Goal: Task Accomplishment & Management: Use online tool/utility

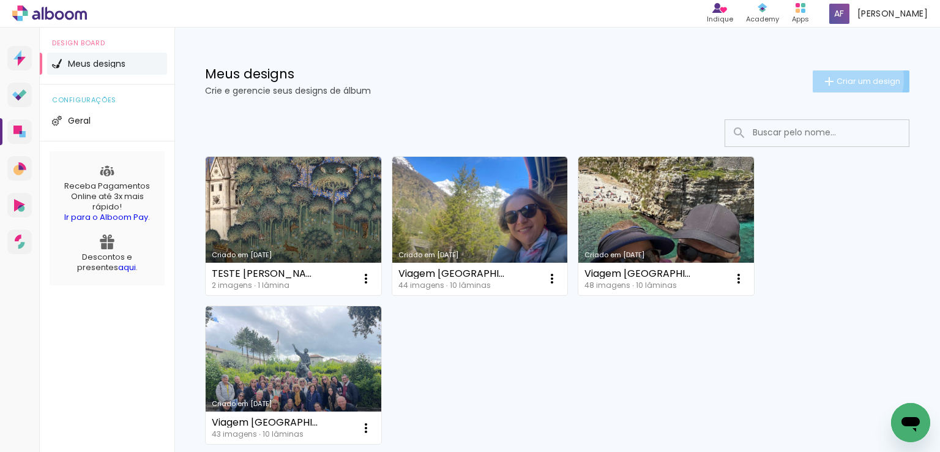
click at [842, 79] on span "Criar um design" at bounding box center [869, 81] width 64 height 8
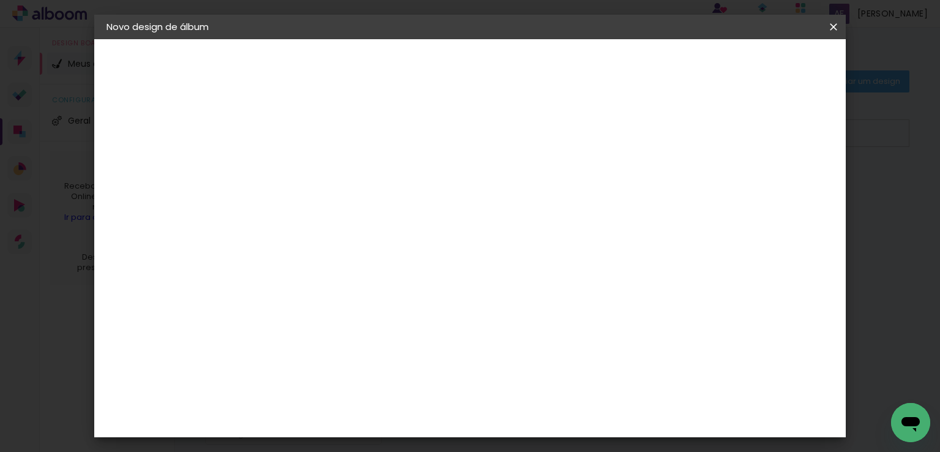
click at [307, 161] on input at bounding box center [307, 164] width 0 height 19
type input "d"
type input "D"
type input "Irlanda 2023"
type paper-input "Irlanda 2023"
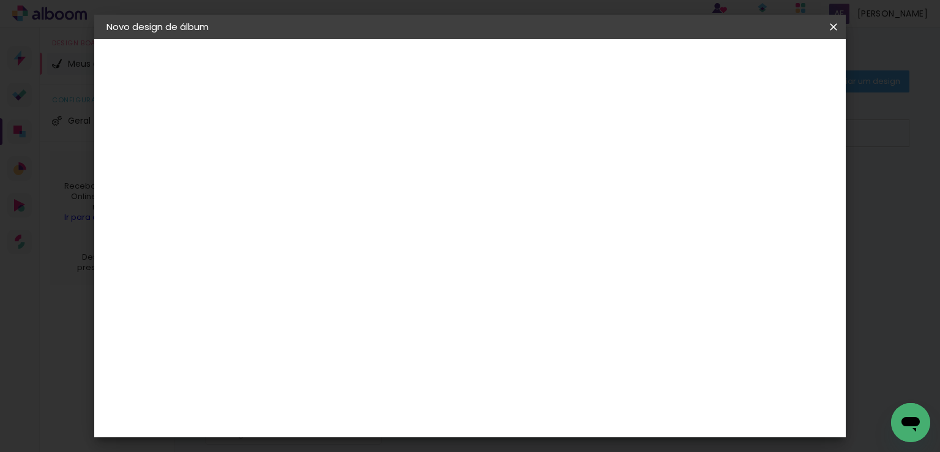
click at [0, 0] on slot "Avançar" at bounding box center [0, 0] width 0 height 0
click at [369, 206] on iron-icon at bounding box center [361, 213] width 15 height 15
click at [660, 203] on paper-item "Fotolivro Premium" at bounding box center [549, 203] width 245 height 24
type input "Fotolivro Premium"
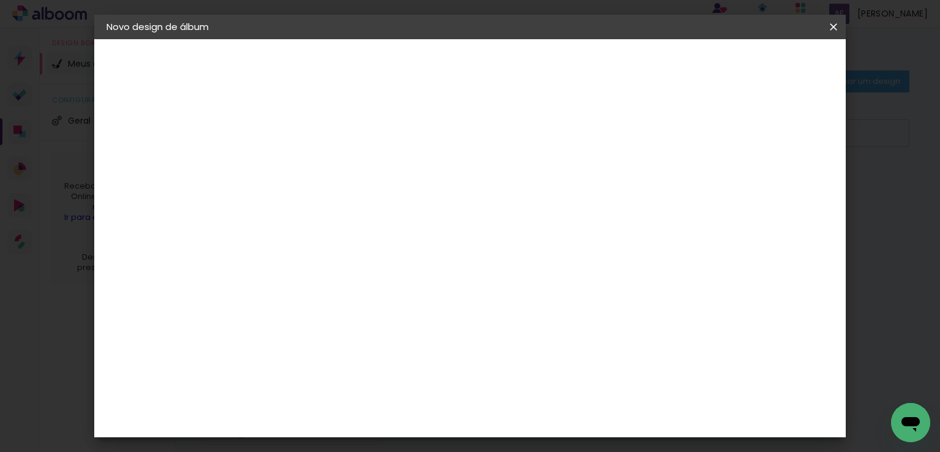
scroll to position [141, 0]
click at [435, 240] on span "25 × 30 cm" at bounding box center [411, 256] width 45 height 32
click at [506, 72] on paper-button "Avançar" at bounding box center [476, 64] width 60 height 21
click at [332, 133] on div "mm" at bounding box center [328, 132] width 20 height 10
type input "3"
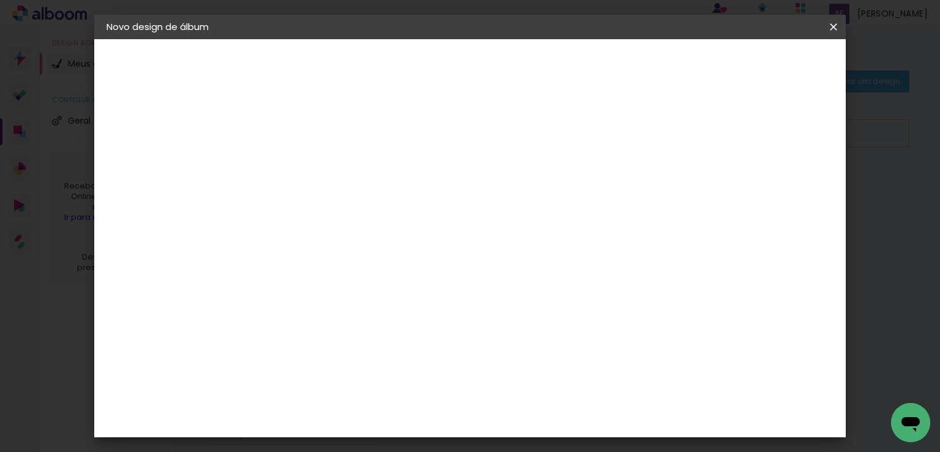
type paper-input "3"
click at [312, 129] on input "3" at bounding box center [297, 131] width 42 height 15
type input "2"
type paper-input "2"
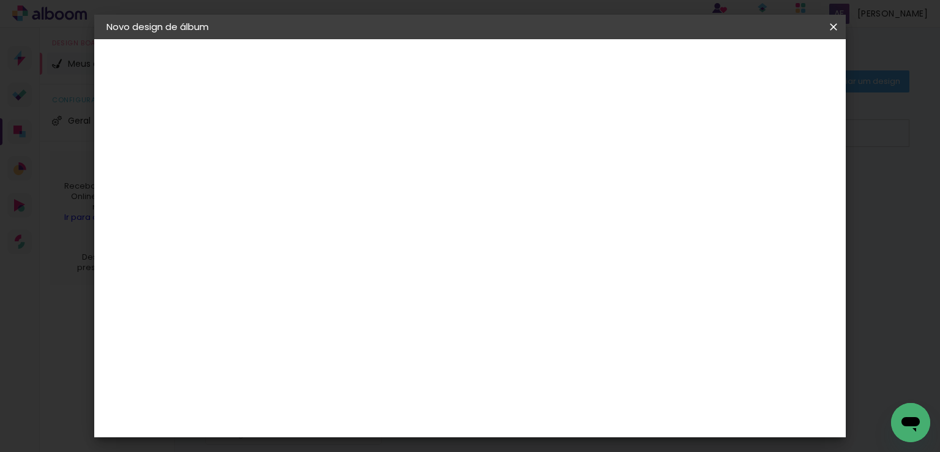
click at [310, 111] on input "2" at bounding box center [297, 107] width 42 height 15
type input "1"
type paper-input "1"
click at [310, 111] on input "1" at bounding box center [297, 107] width 42 height 15
type input "0"
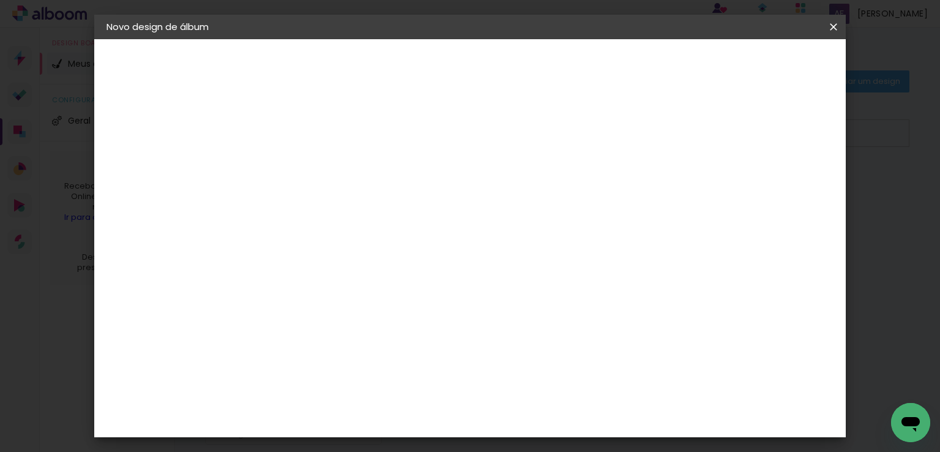
type paper-input "0"
click at [310, 111] on input "0" at bounding box center [297, 107] width 42 height 15
click at [688, 107] on div at bounding box center [682, 107] width 11 height 11
type paper-checkbox "on"
click at [688, 106] on div at bounding box center [682, 107] width 11 height 11
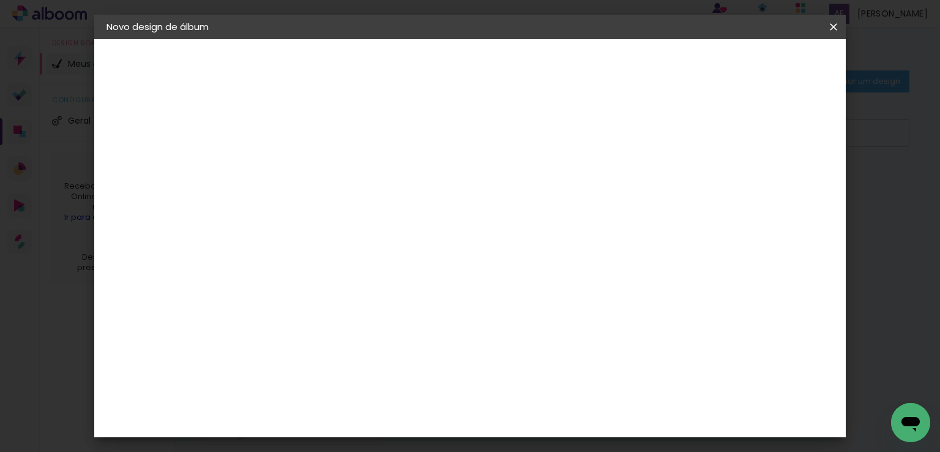
click at [688, 106] on div at bounding box center [682, 107] width 11 height 11
type input "1"
type paper-input "1"
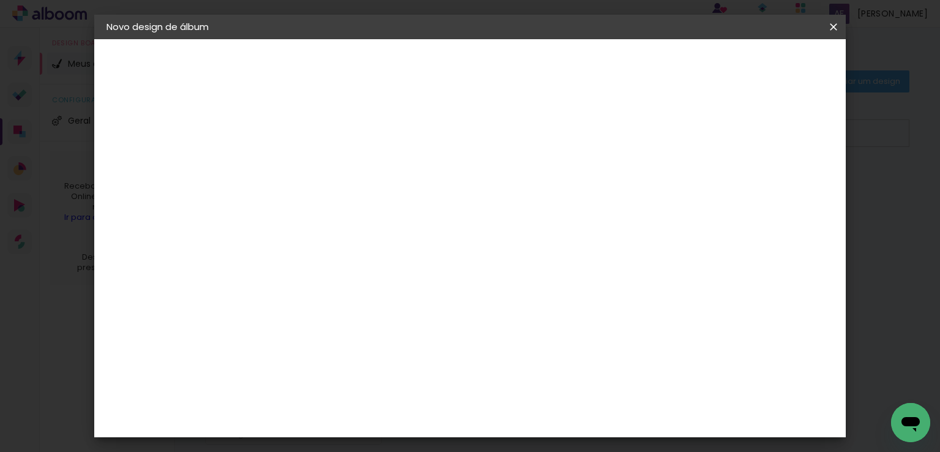
click at [313, 102] on input "1" at bounding box center [297, 107] width 42 height 15
type input "2"
type paper-input "2"
click at [313, 102] on input "2" at bounding box center [297, 107] width 42 height 15
type input "3"
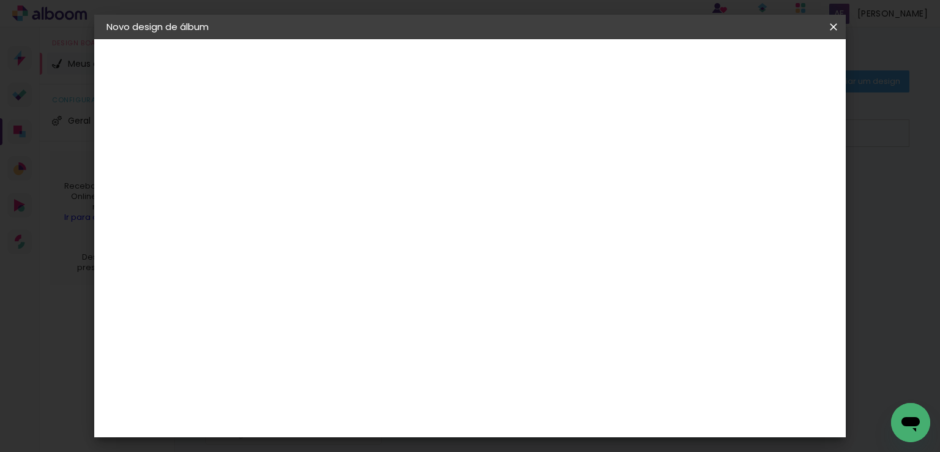
type paper-input "3"
click at [313, 102] on input "3" at bounding box center [297, 107] width 42 height 15
type input "4"
type paper-input "4"
click at [313, 102] on input "4" at bounding box center [297, 107] width 42 height 15
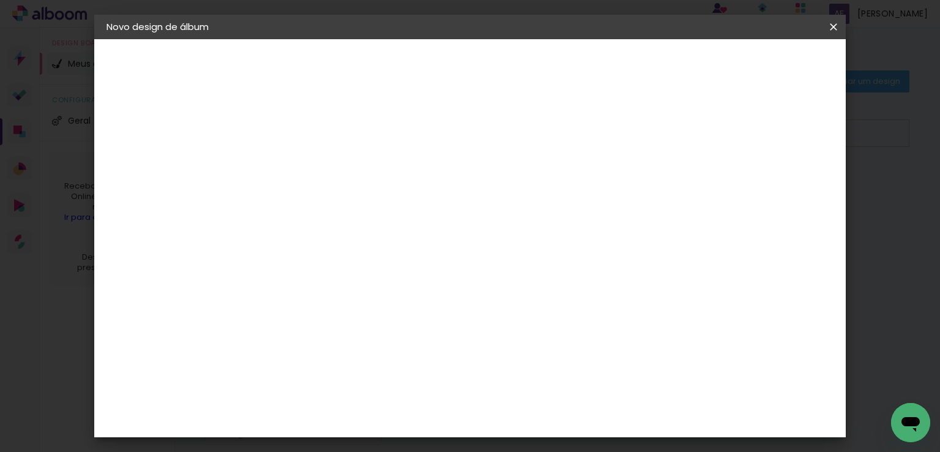
type input "5"
type paper-input "5"
click at [313, 102] on input "5" at bounding box center [297, 107] width 42 height 15
type input "6"
type paper-input "6"
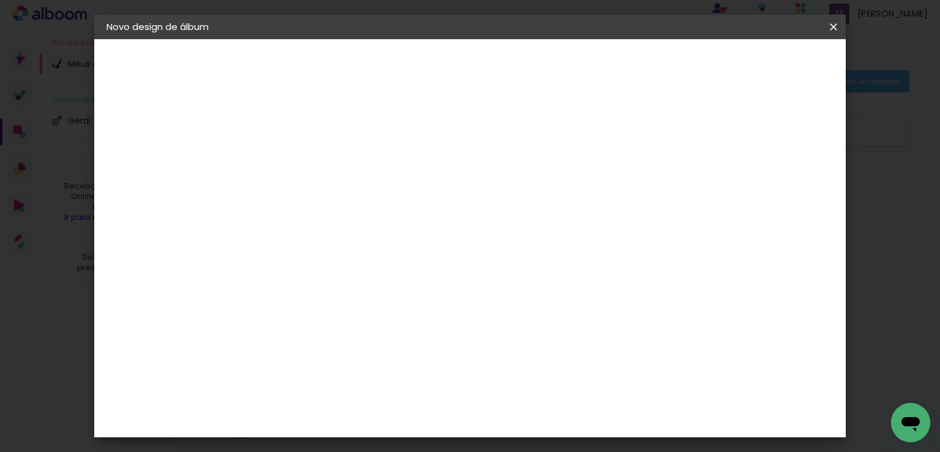
click at [313, 102] on input "6" at bounding box center [297, 107] width 42 height 15
type input "7"
type paper-input "7"
click at [313, 102] on input "7" at bounding box center [297, 107] width 42 height 15
type input "8"
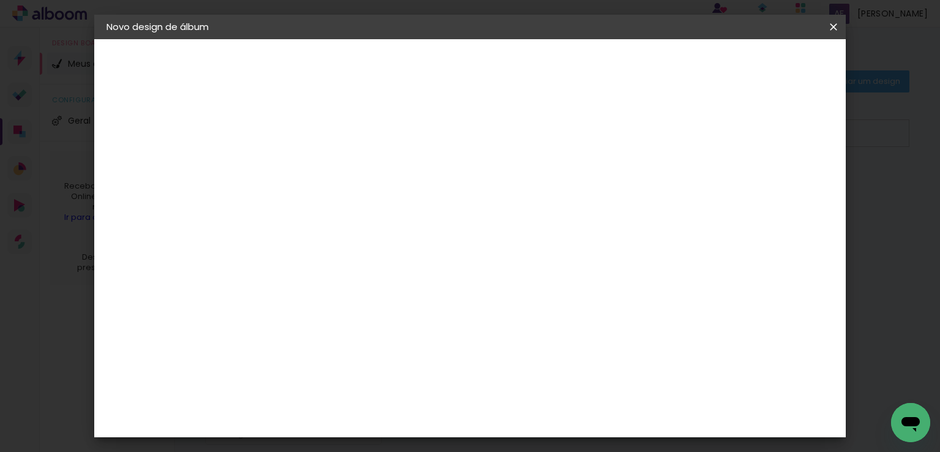
type paper-input "8"
click at [313, 102] on input "8" at bounding box center [297, 107] width 42 height 15
type input "7"
type paper-input "7"
click at [313, 112] on input "7" at bounding box center [297, 107] width 42 height 15
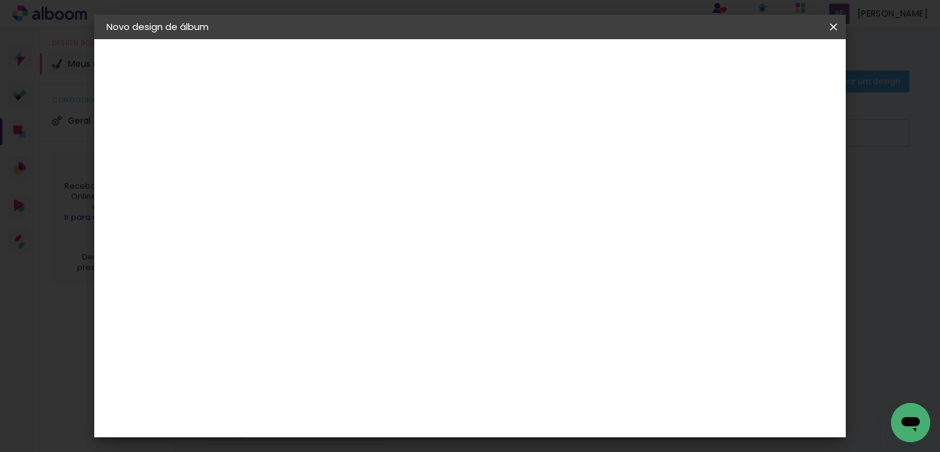
type input "6"
type paper-input "6"
click at [313, 112] on input "6" at bounding box center [297, 107] width 42 height 15
type input "5"
type paper-input "5"
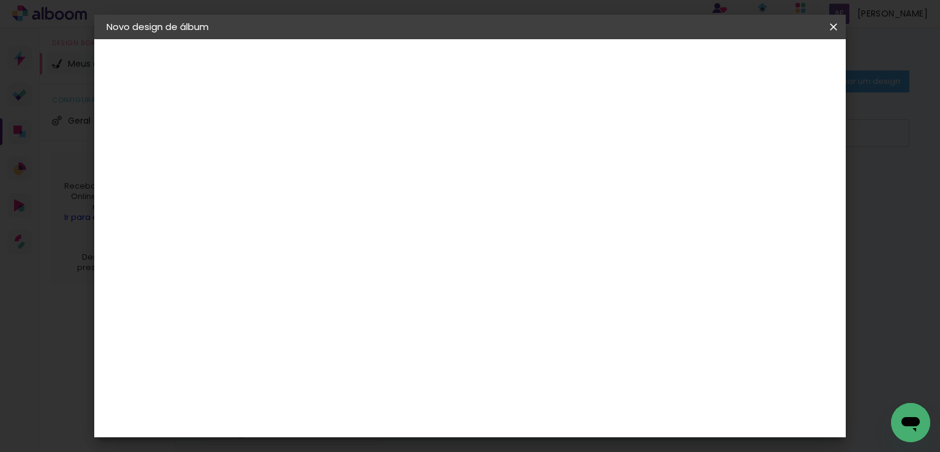
click at [313, 112] on input "5" at bounding box center [297, 107] width 42 height 15
type input "4"
type paper-input "4"
click at [313, 112] on input "4" at bounding box center [297, 107] width 42 height 15
type input "3"
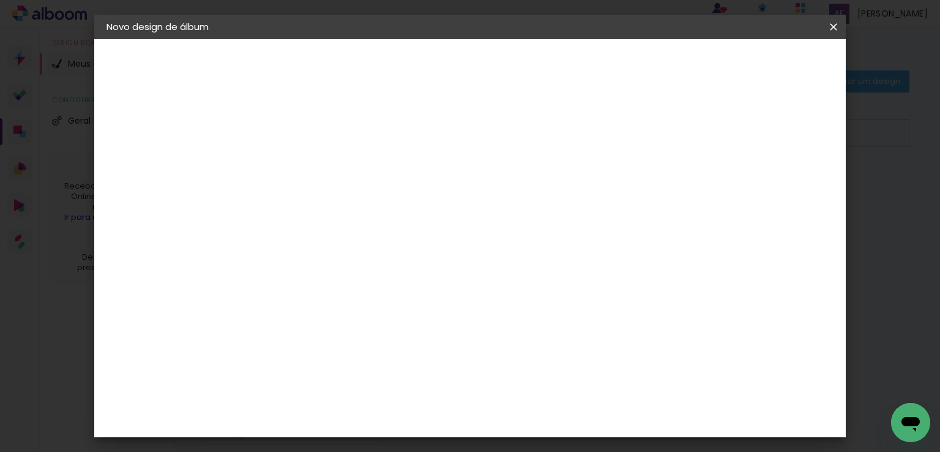
type paper-input "3"
click at [313, 112] on input "3" at bounding box center [297, 107] width 42 height 15
type input "2"
type paper-input "2"
click at [313, 112] on input "2" at bounding box center [297, 107] width 42 height 15
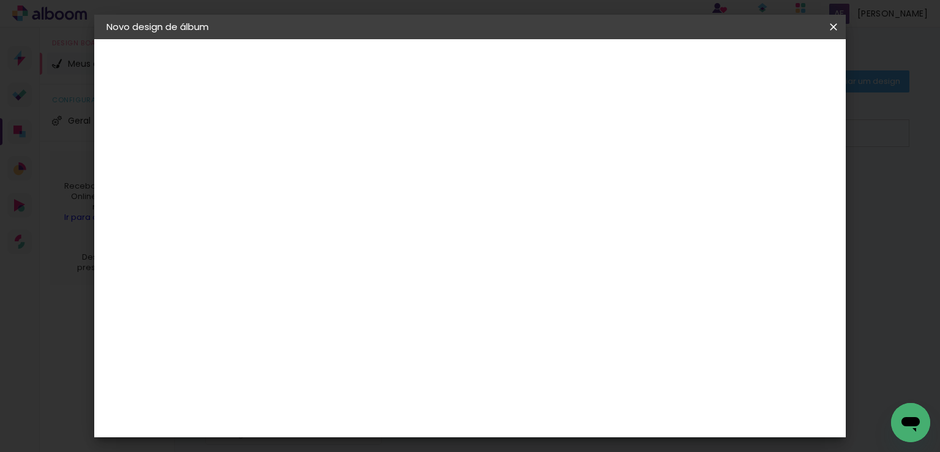
click at [757, 61] on span "Iniciar design" at bounding box center [729, 65] width 56 height 9
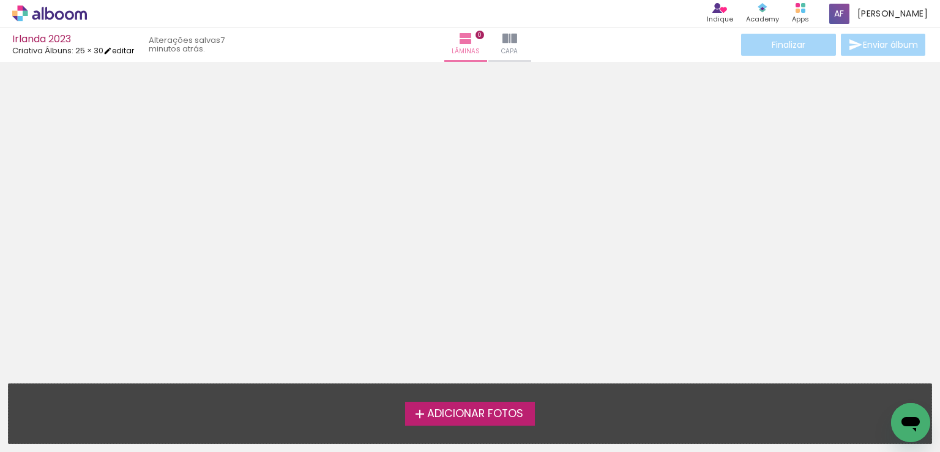
click at [125, 50] on link "editar" at bounding box center [118, 50] width 31 height 10
click at [121, 52] on link "editar" at bounding box center [118, 50] width 31 height 10
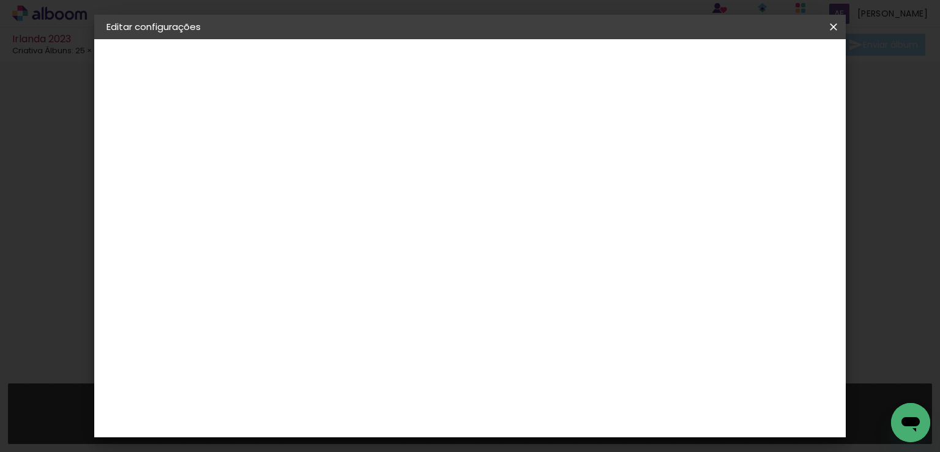
click at [173, 175] on small "25.4 × 60.6 cm" at bounding box center [169, 178] width 53 height 7
click at [164, 151] on div "Criativa Álbuns" at bounding box center [148, 151] width 33 height 17
